Goal: Answer question/provide support

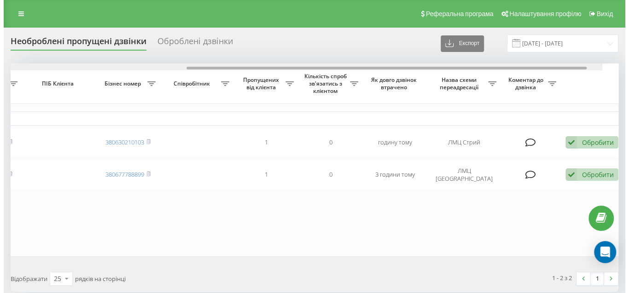
scroll to position [0, 313]
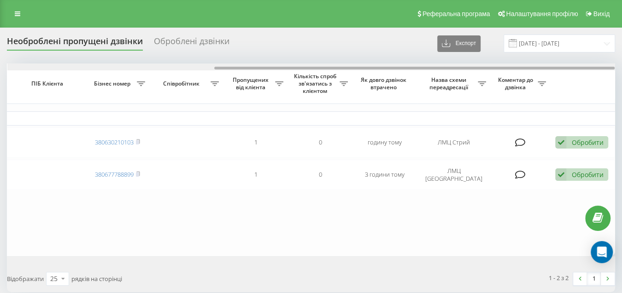
drag, startPoint x: 167, startPoint y: 68, endPoint x: 431, endPoint y: 106, distance: 267.2
click at [398, 95] on div "Обрати всі Час першого дзвінка Час останнього дзвінка Причина пропуску дзвінка …" at bounding box center [311, 160] width 608 height 193
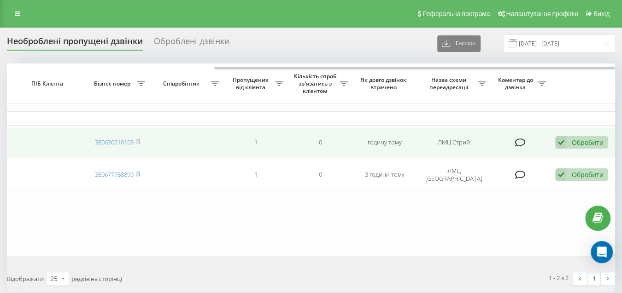
click at [575, 141] on div "Обробити" at bounding box center [587, 142] width 32 height 9
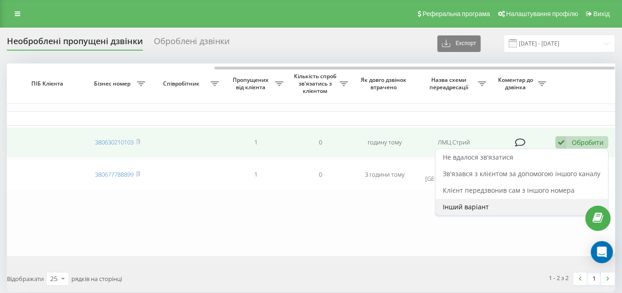
click at [487, 203] on span "Інший варіант" at bounding box center [466, 207] width 46 height 9
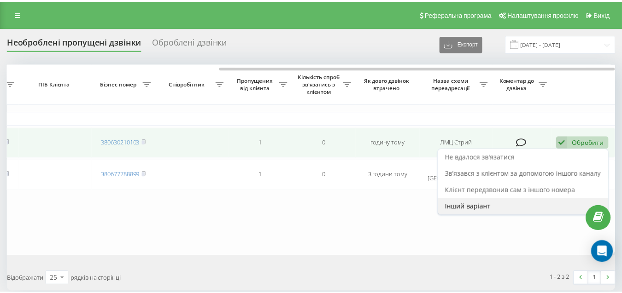
scroll to position [0, 306]
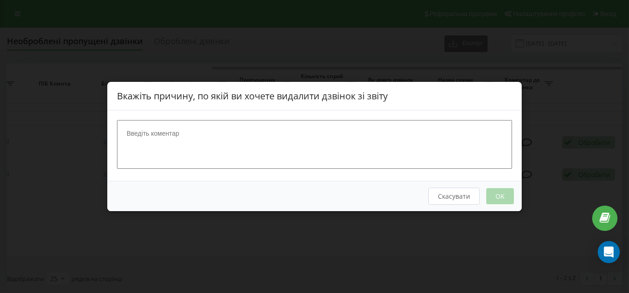
click at [151, 134] on textarea at bounding box center [314, 144] width 395 height 49
type textarea "пацієнт прибув у клініку"
click at [495, 197] on button "OK" at bounding box center [501, 196] width 28 height 16
